Goal: Information Seeking & Learning: Learn about a topic

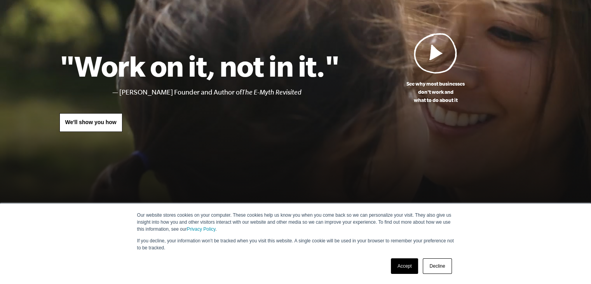
scroll to position [37, 0]
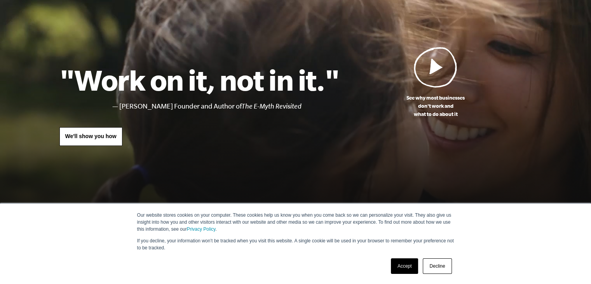
click at [436, 66] on img at bounding box center [435, 67] width 43 height 41
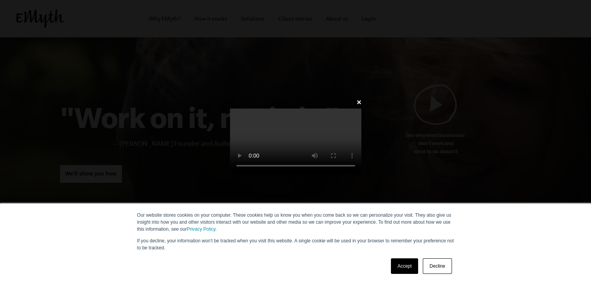
click at [398, 272] on link "Accept" at bounding box center [405, 266] width 28 height 16
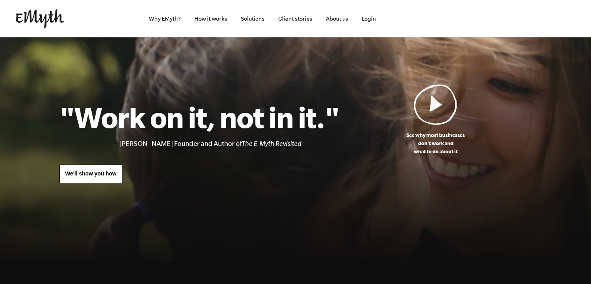
click at [33, 20] on img at bounding box center [40, 18] width 48 height 19
click at [247, 23] on link "Solutions" at bounding box center [253, 18] width 36 height 37
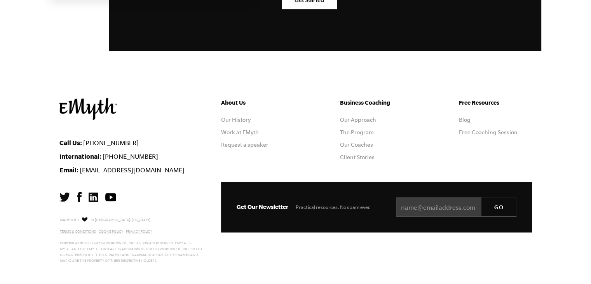
scroll to position [1466, 0]
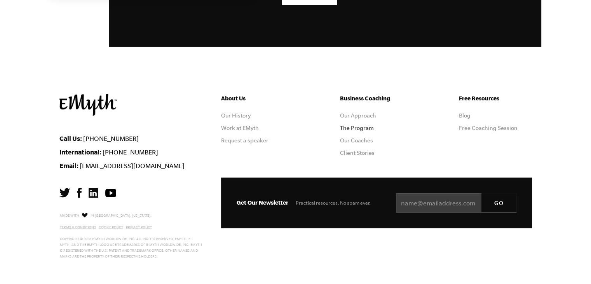
click at [353, 128] on link "The Program" at bounding box center [357, 127] width 34 height 6
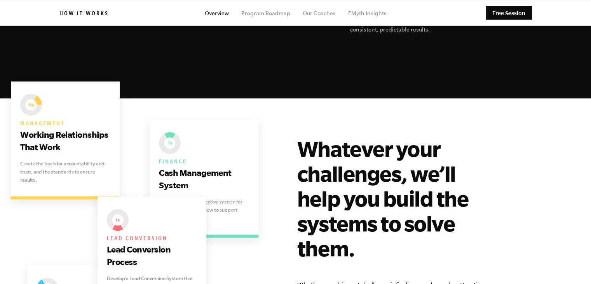
scroll to position [1594, 0]
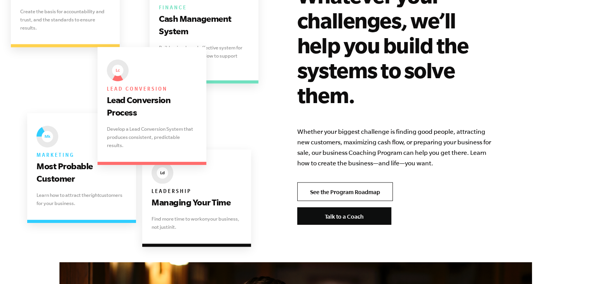
click at [320, 182] on link "See the Program Roadmap" at bounding box center [345, 191] width 96 height 19
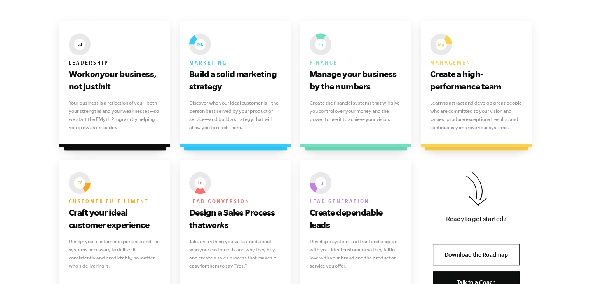
scroll to position [514, 0]
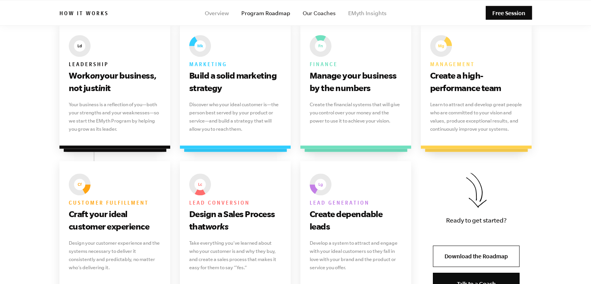
click at [312, 16] on link "Our Coaches" at bounding box center [319, 13] width 33 height 6
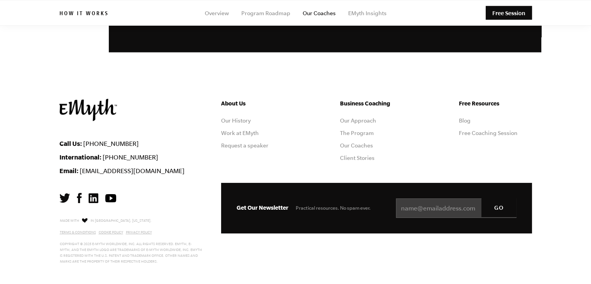
scroll to position [1444, 0]
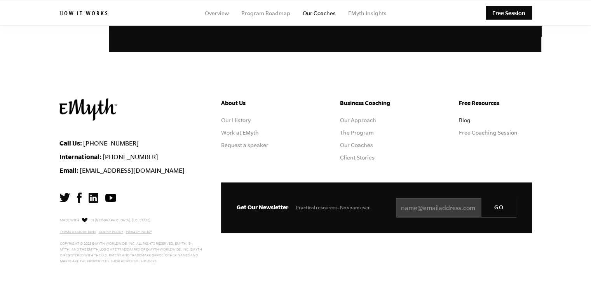
click at [461, 120] on link "Blog" at bounding box center [465, 120] width 12 height 6
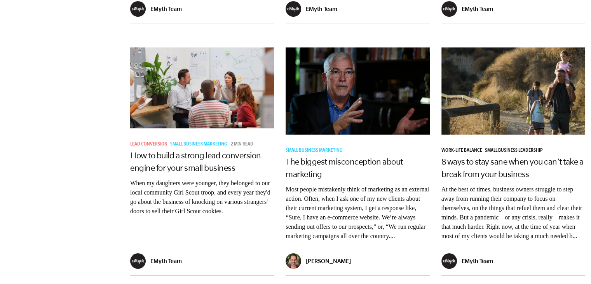
scroll to position [1157, 0]
click at [315, 167] on link "The biggest misconception about marketing" at bounding box center [343, 168] width 117 height 22
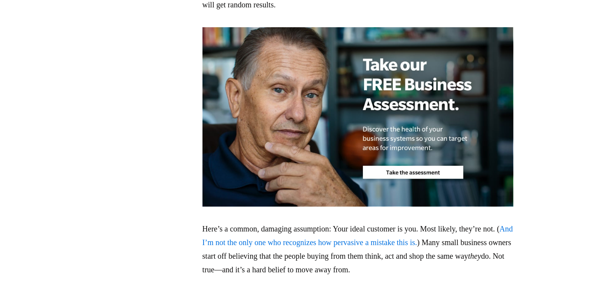
scroll to position [817, 0]
click at [402, 168] on img at bounding box center [357, 116] width 311 height 179
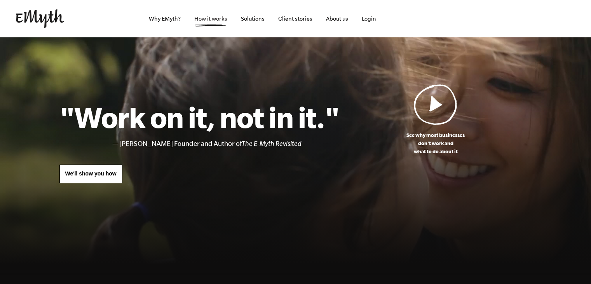
click at [221, 19] on link "How it works" at bounding box center [210, 18] width 45 height 37
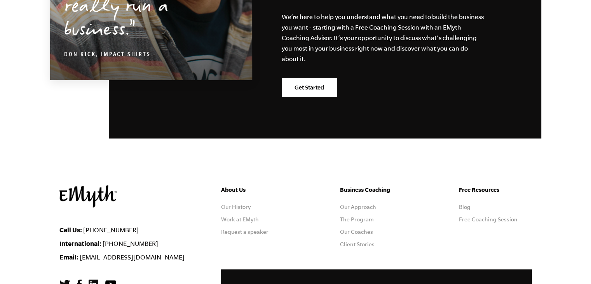
scroll to position [3903, 0]
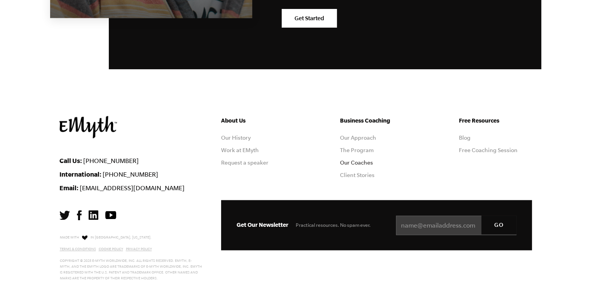
click at [364, 159] on link "Our Coaches" at bounding box center [356, 162] width 33 height 6
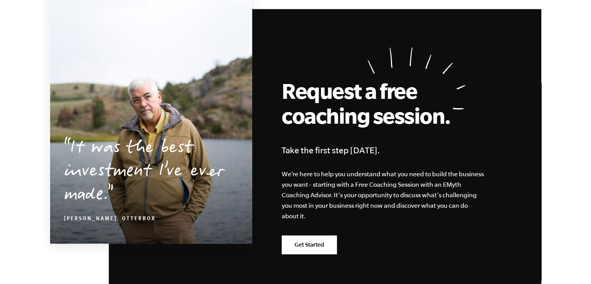
scroll to position [1451, 0]
